Goal: Leave review/rating

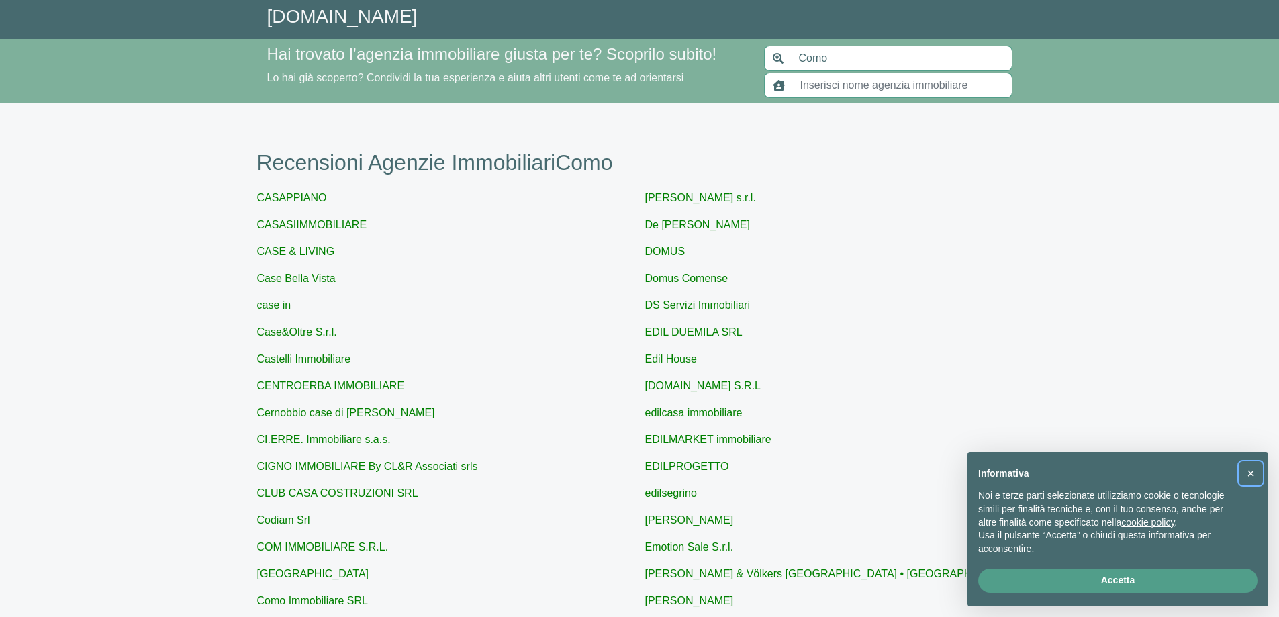
click at [1253, 473] on span "×" at bounding box center [1251, 473] width 8 height 15
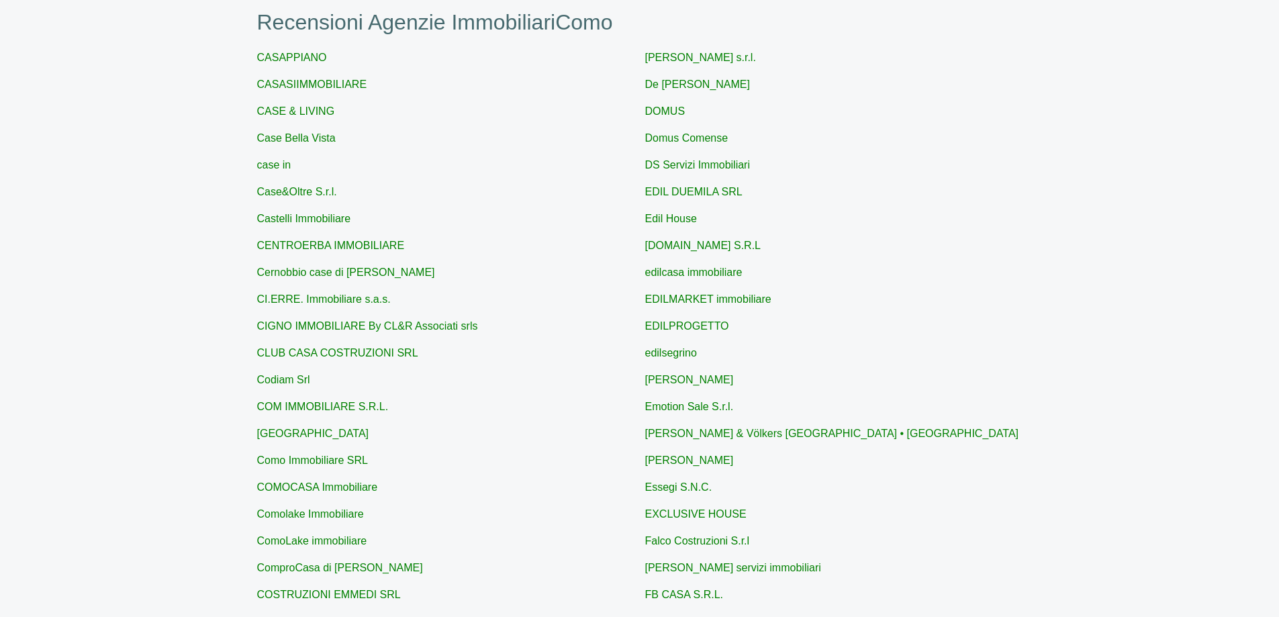
scroll to position [134, 0]
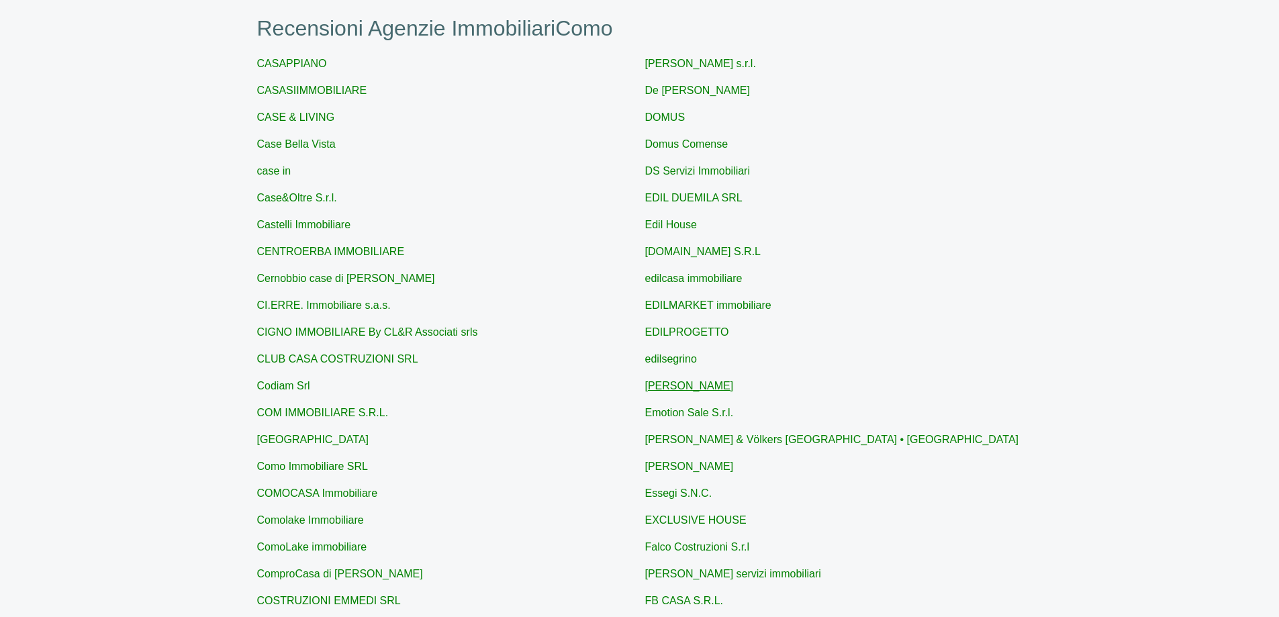
click at [700, 386] on link "[PERSON_NAME]" at bounding box center [689, 385] width 89 height 11
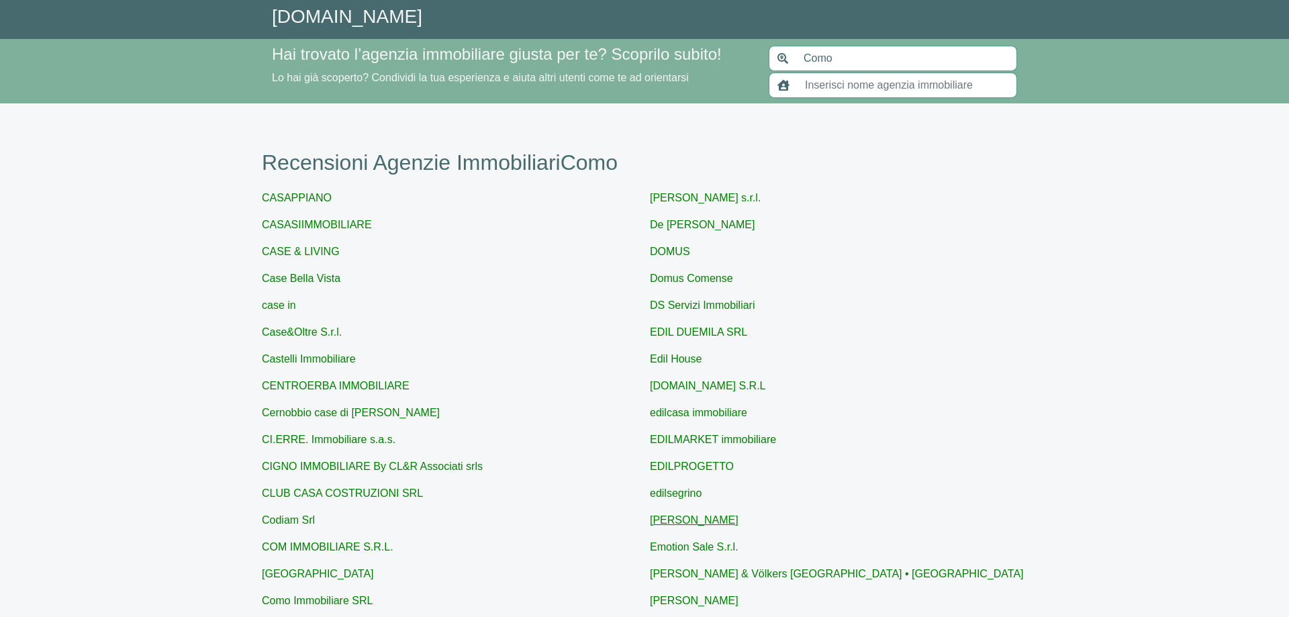
type input "[PERSON_NAME]"
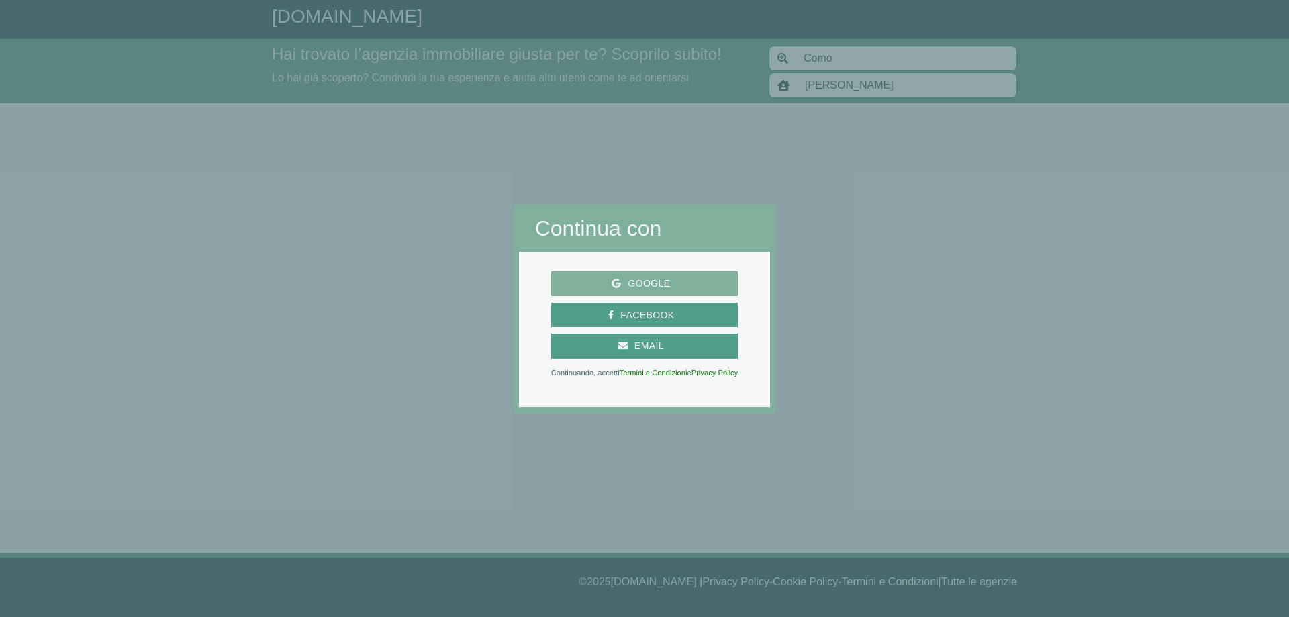
click at [622, 287] on span "Google" at bounding box center [649, 283] width 56 height 17
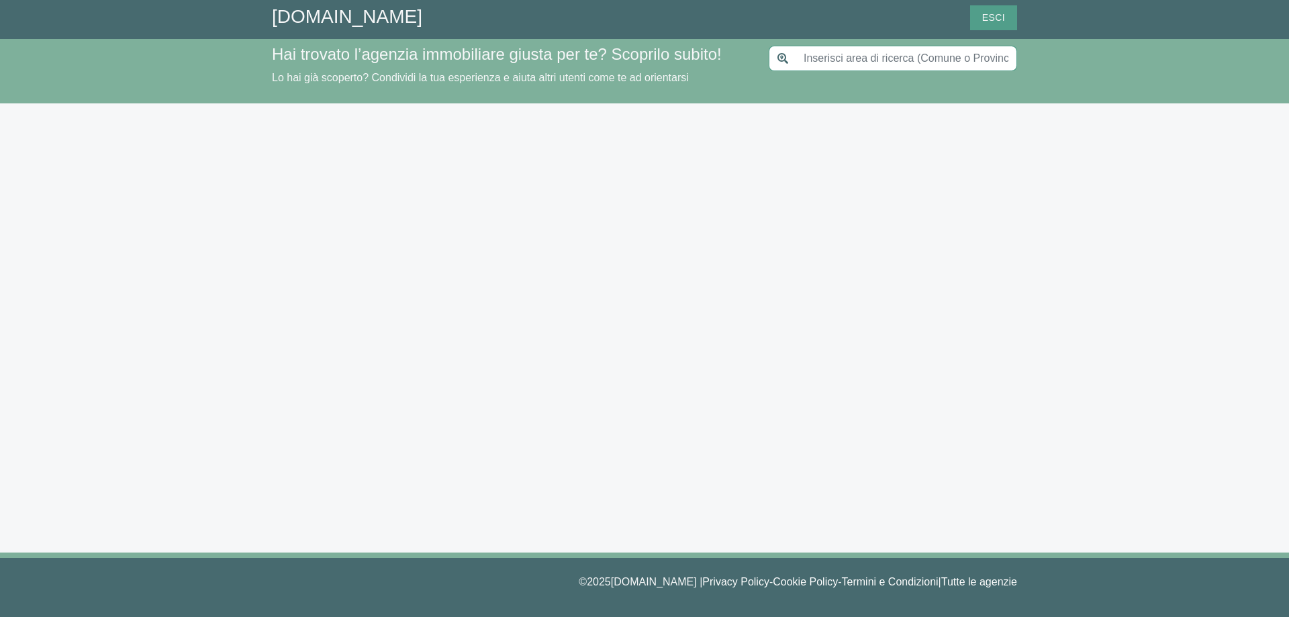
type input "Como"
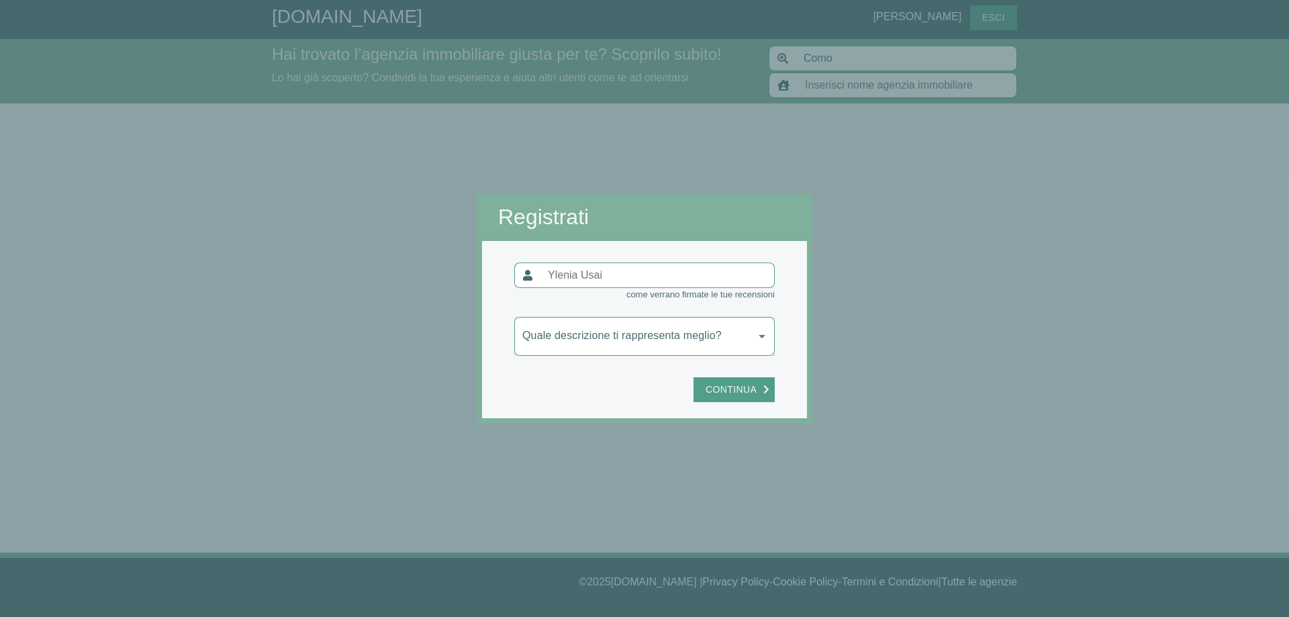
type input "[PERSON_NAME]"
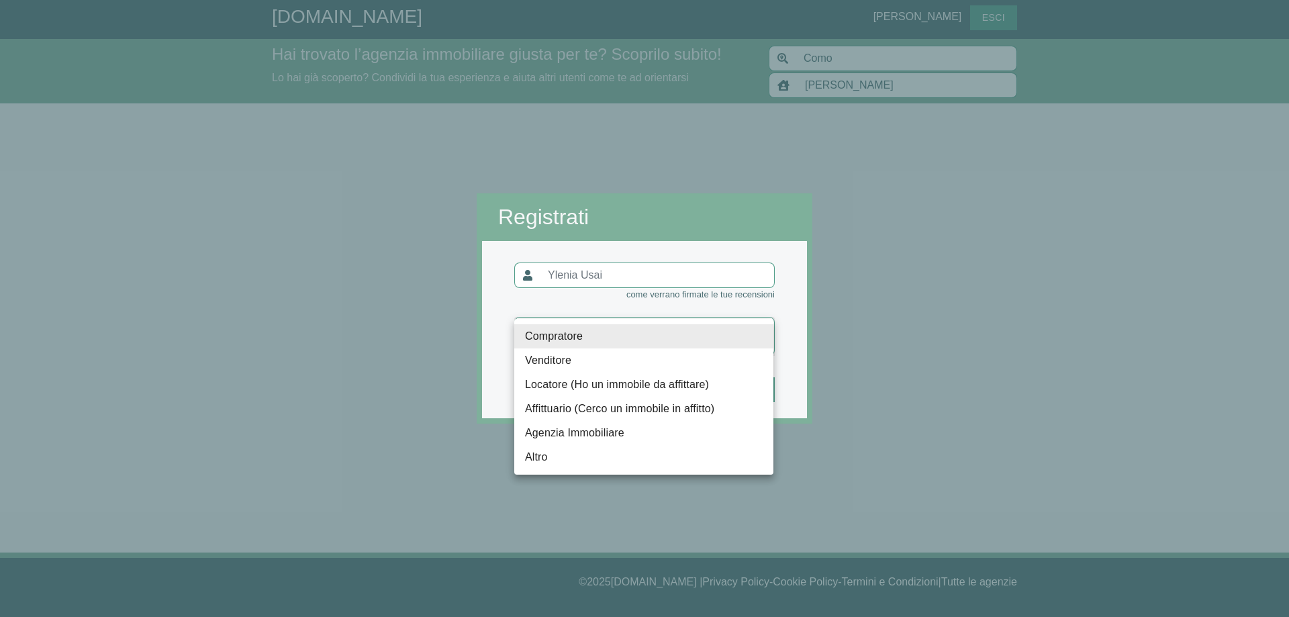
click at [766, 336] on body "GiustAgenzia.it Ylenia Usai Esci Hai trovato l’agenzia immobiliare giusta per t…" at bounding box center [644, 308] width 1289 height 617
click at [641, 405] on li "Affittuario (Cerco un immobile in affitto)" at bounding box center [643, 409] width 259 height 24
type input "locatario"
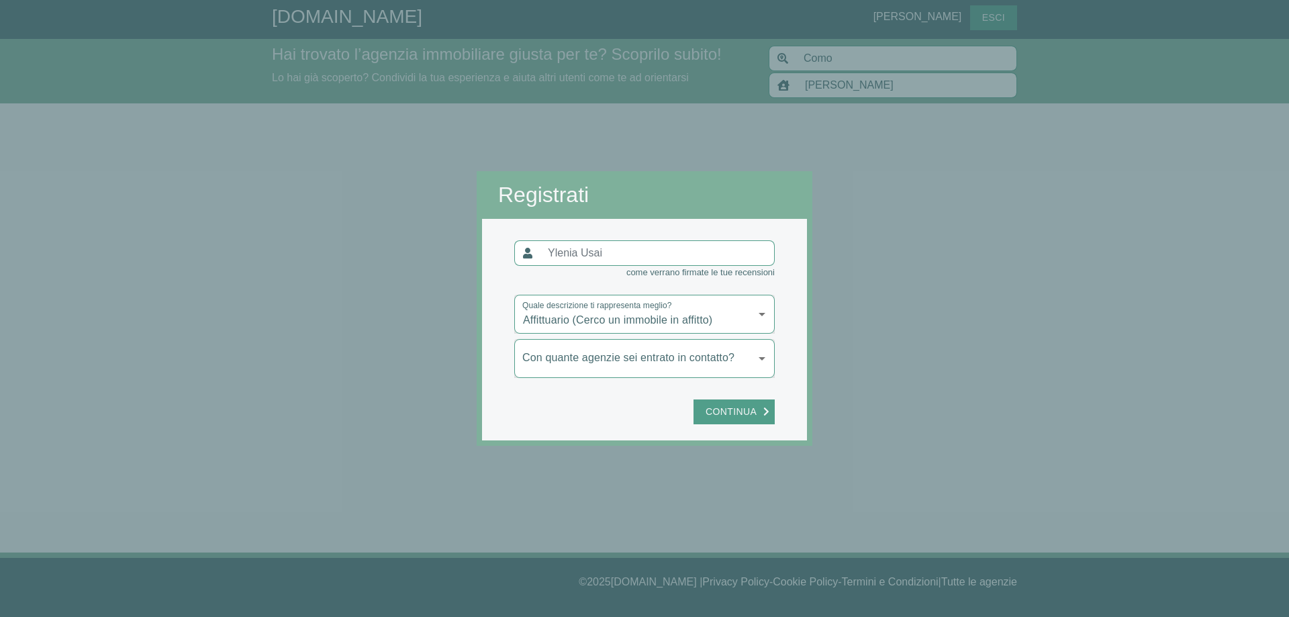
click at [760, 355] on body "GiustAgenzia.it Ylenia Usai Esci Hai trovato l’agenzia immobiliare giusta per t…" at bounding box center [644, 308] width 1289 height 617
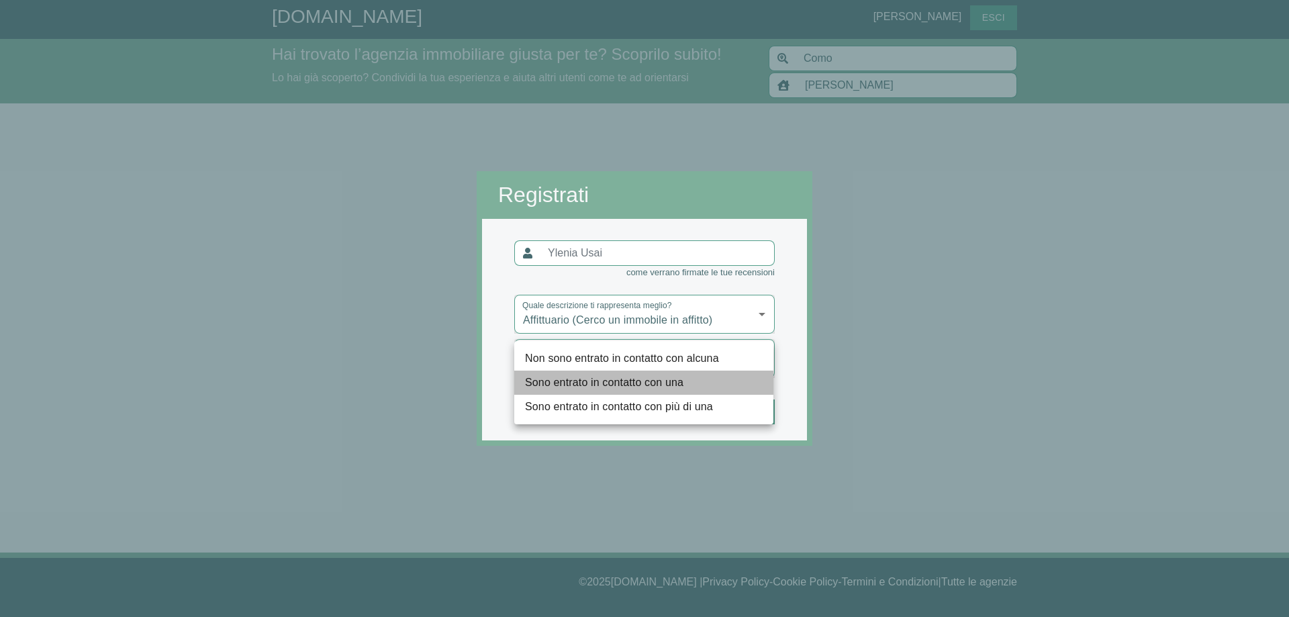
click at [652, 385] on li "Sono entrato in contatto con una" at bounding box center [643, 383] width 259 height 24
type input "una"
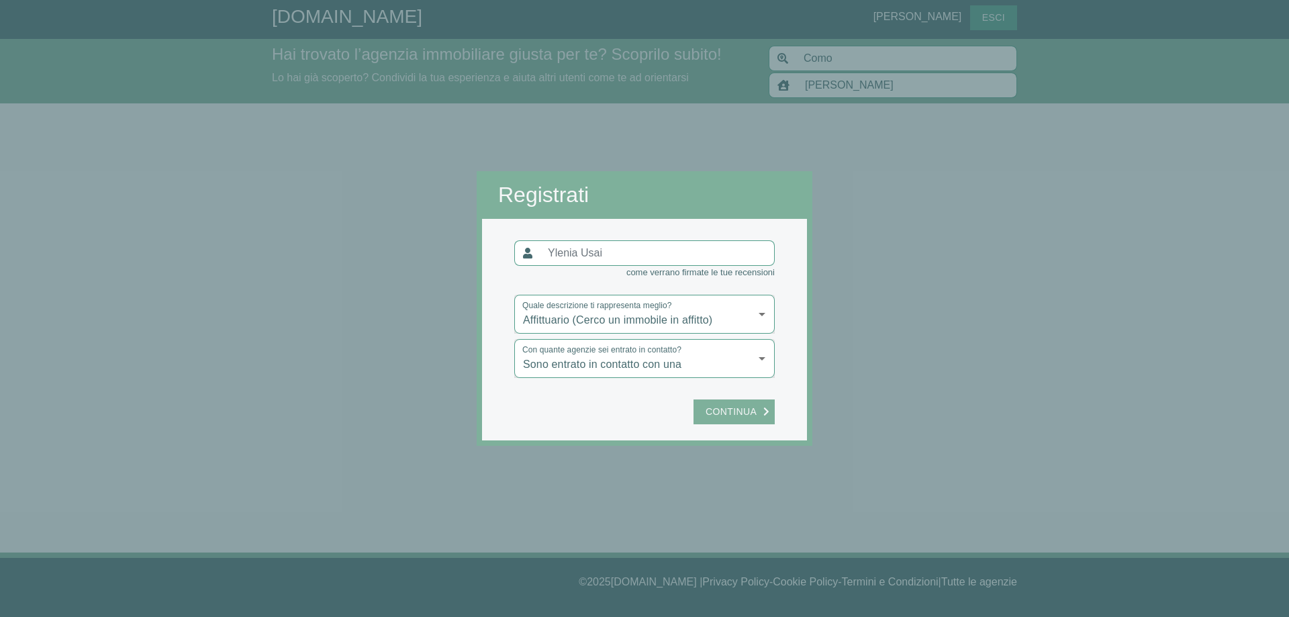
click at [726, 410] on span "Continua" at bounding box center [731, 412] width 64 height 17
